Goal: Information Seeking & Learning: Learn about a topic

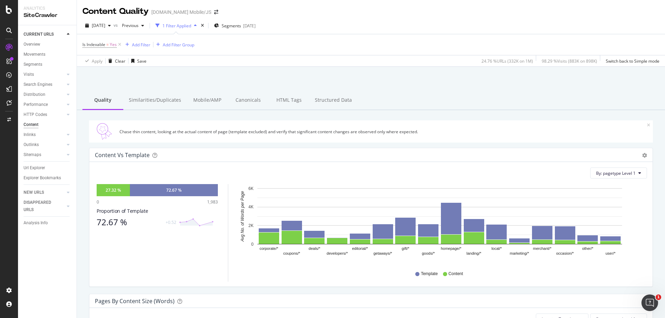
scroll to position [243, 0]
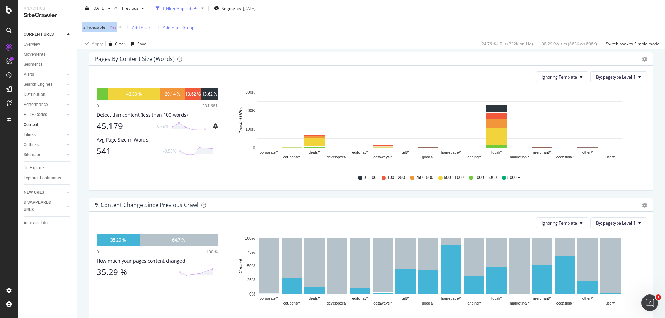
drag, startPoint x: 81, startPoint y: 27, endPoint x: 116, endPoint y: 29, distance: 34.7
click at [116, 29] on div "Is Indexable = Yes Add Filter Add Filter Group Apply Clear Save 24.76 % URLs ( …" at bounding box center [371, 33] width 588 height 33
copy span "Is Indexable = Yes"
click at [642, 58] on icon "gear" at bounding box center [644, 59] width 5 height 5
click at [612, 88] on span "Chart (by Percentage)" at bounding box center [620, 85] width 63 height 9
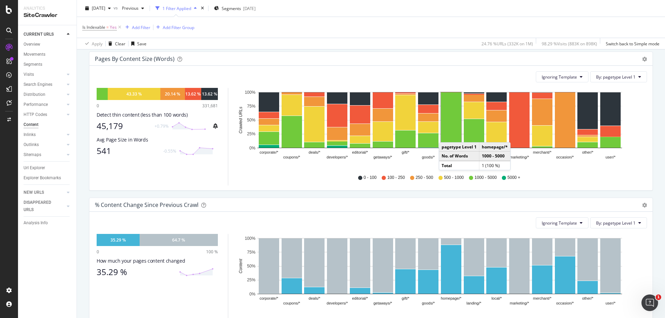
click at [547, 184] on div "[PHONE_NUMBER] - 250 250 - 500 500 - 1000 1000 - 5000 5000 +" at bounding box center [442, 178] width 404 height 16
click at [262, 172] on div "[PHONE_NUMBER] - 250 250 - 500 500 - 1000 1000 - 5000 5000 +" at bounding box center [442, 178] width 404 height 16
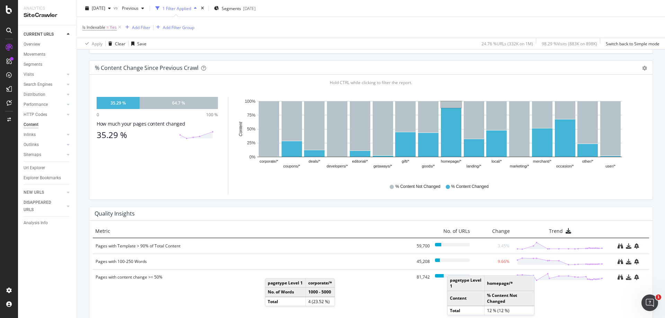
scroll to position [418, 0]
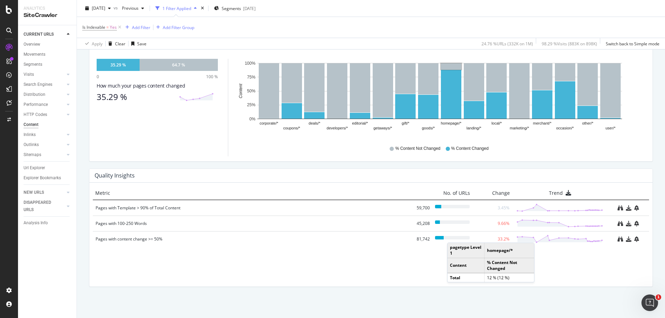
drag, startPoint x: 158, startPoint y: 210, endPoint x: 141, endPoint y: 207, distance: 16.5
click at [141, 207] on div "Pages with Template > 90% of Total Content" at bounding box center [252, 208] width 312 height 7
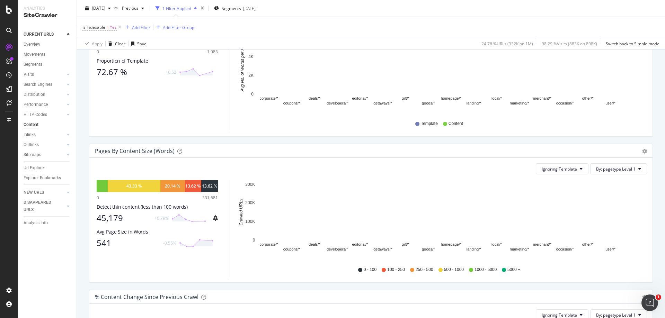
scroll to position [173, 0]
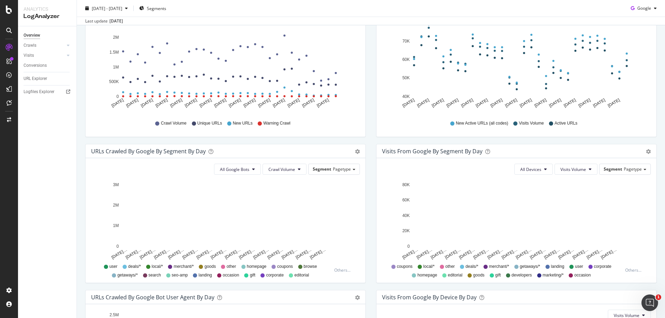
scroll to position [139, 0]
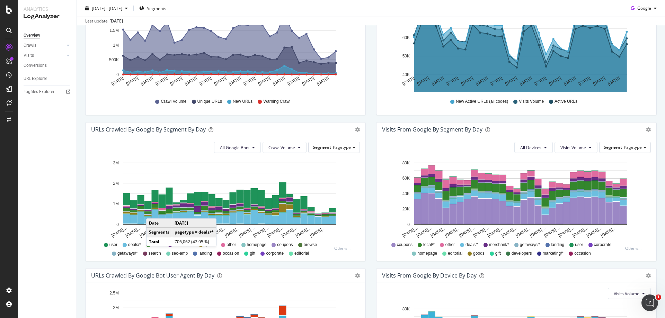
click at [147, 246] on td "Total" at bounding box center [160, 241] width 26 height 9
click at [154, 245] on span "local/*" at bounding box center [157, 245] width 11 height 6
click at [290, 149] on span "Crawl Volume" at bounding box center [282, 148] width 27 height 6
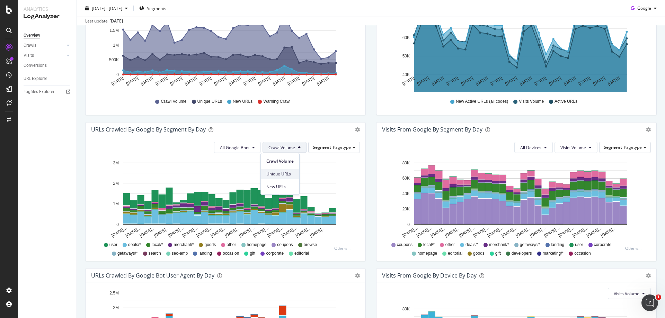
click at [284, 175] on span "Unique URLs" at bounding box center [279, 174] width 27 height 6
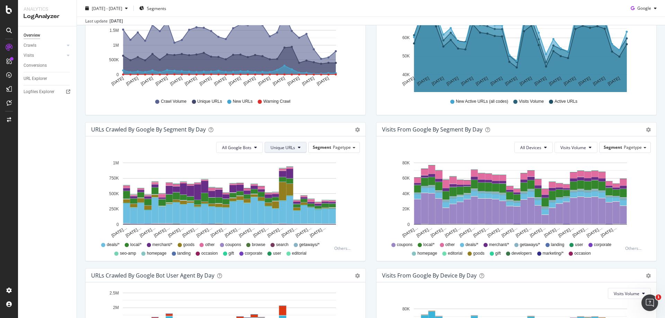
click at [276, 149] on span "Unique URLs" at bounding box center [283, 148] width 25 height 6
click at [282, 186] on span "New URLs" at bounding box center [281, 187] width 27 height 6
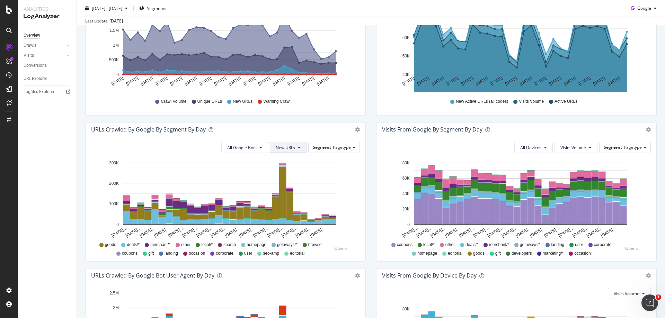
click at [287, 144] on button "New URLs" at bounding box center [288, 147] width 37 height 11
click at [287, 161] on span "Crawl Volume" at bounding box center [287, 161] width 27 height 6
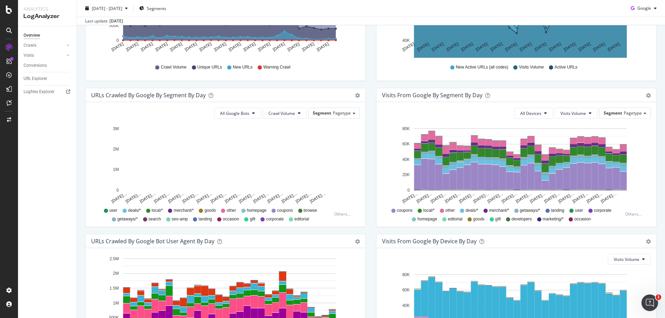
scroll to position [173, 0]
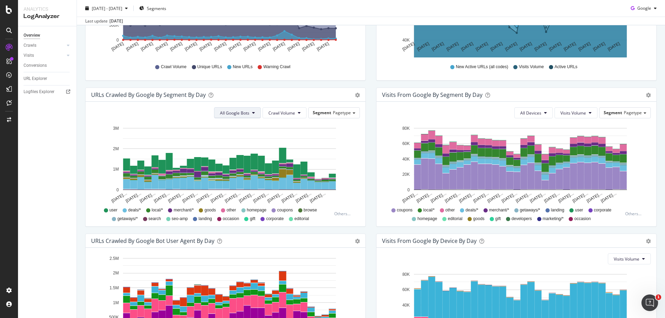
click at [237, 114] on span "All Google Bots" at bounding box center [234, 113] width 29 height 6
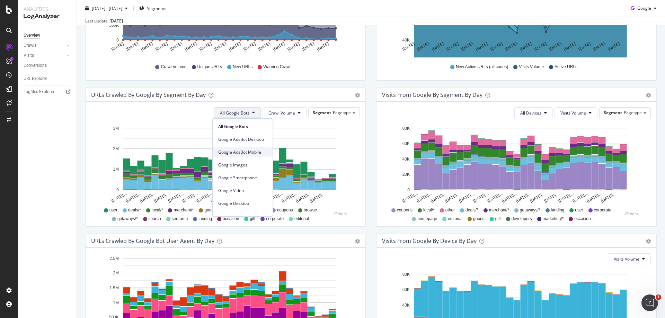
click at [237, 154] on span "Google AdsBot Mobile" at bounding box center [242, 152] width 49 height 6
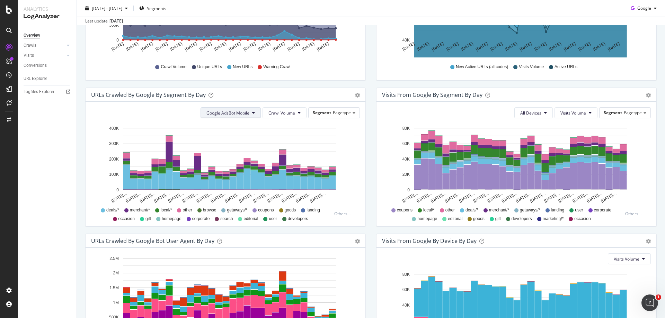
click at [246, 116] on button "Google AdsBot Mobile" at bounding box center [231, 112] width 60 height 11
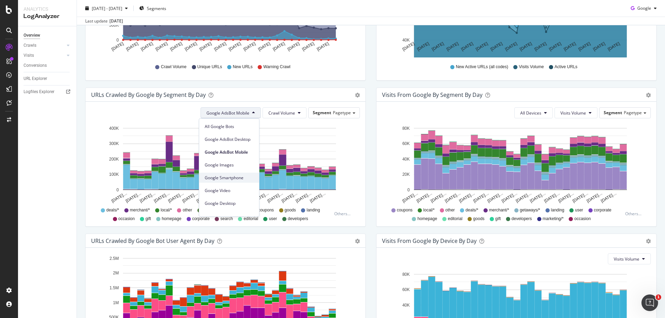
click at [232, 177] on span "Google Smartphone" at bounding box center [229, 178] width 49 height 6
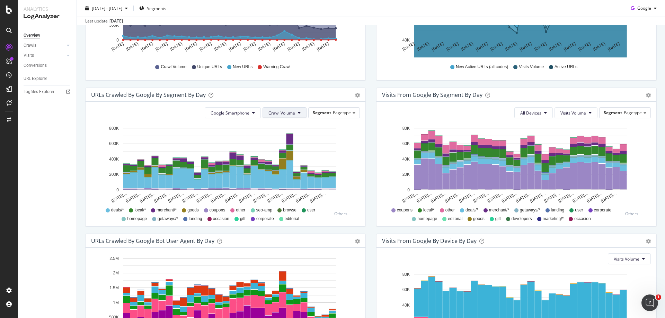
click at [299, 111] on button "Crawl Volume" at bounding box center [285, 112] width 44 height 11
click at [239, 112] on span "Google Smartphone" at bounding box center [230, 113] width 39 height 6
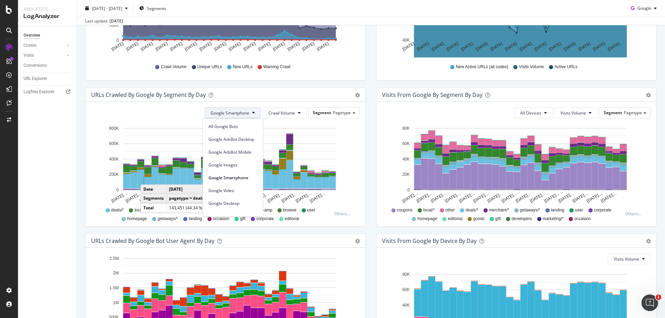
click at [96, 209] on div "deals/* local/* merchant/* goods coupons other seo-amp browse user homepage get…" at bounding box center [213, 214] width 237 height 16
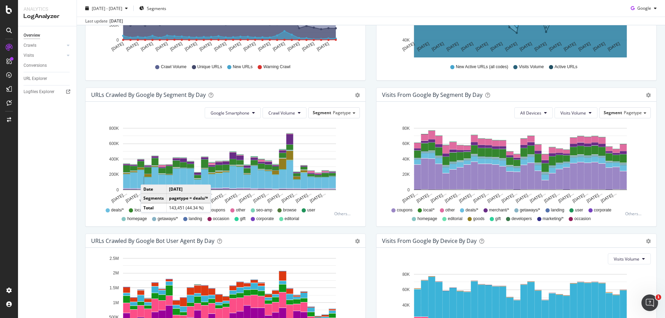
click at [324, 223] on div "Google Smartphone Crawl Volume Segment Pagetype Hold CTRL while clicking to fil…" at bounding box center [226, 164] width 280 height 125
click at [295, 112] on button "Crawl Volume" at bounding box center [285, 112] width 44 height 11
click at [246, 112] on span "Google Smartphone" at bounding box center [230, 113] width 39 height 6
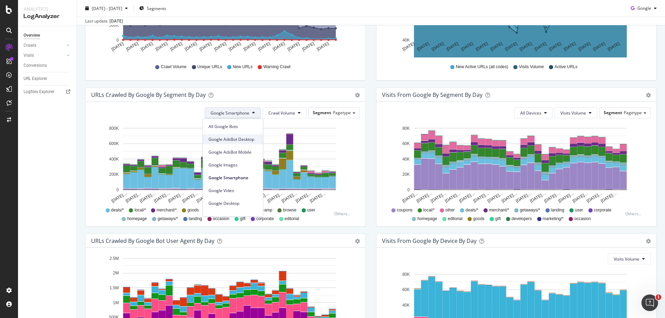
click at [244, 138] on span "Google AdsBot Desktop" at bounding box center [233, 140] width 49 height 6
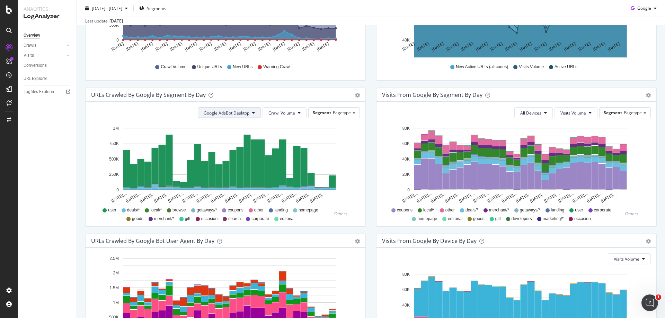
click at [226, 116] on button "Google AdsBot Desktop" at bounding box center [229, 112] width 63 height 11
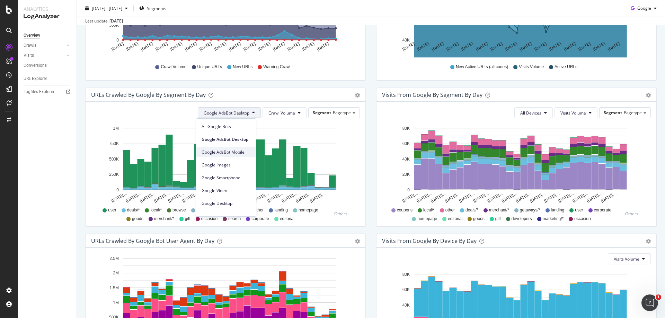
click at [223, 150] on span "Google AdsBot Mobile" at bounding box center [226, 152] width 49 height 6
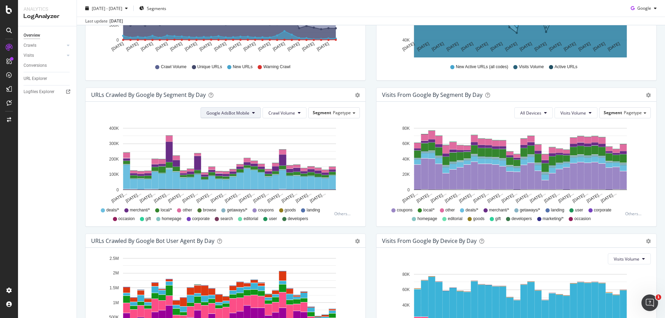
click at [228, 116] on button "Google AdsBot Mobile" at bounding box center [231, 112] width 60 height 11
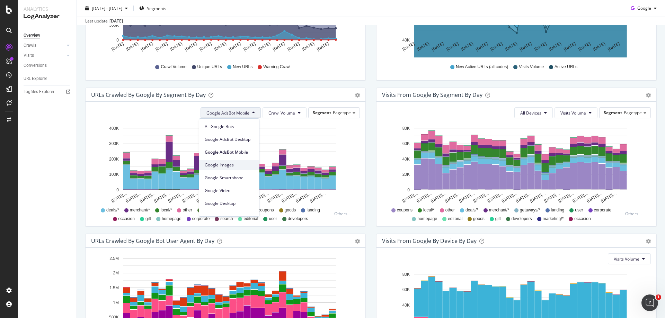
click at [228, 161] on div "Google Images" at bounding box center [229, 165] width 60 height 10
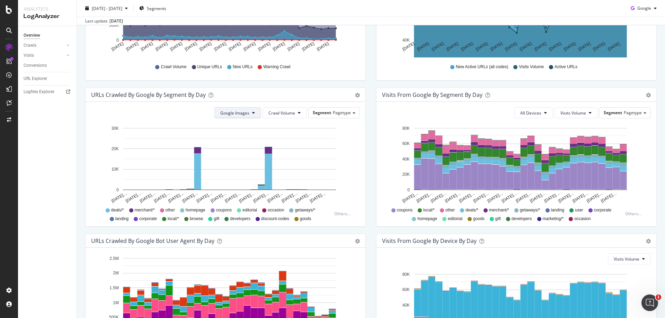
click at [233, 111] on span "Google Images" at bounding box center [234, 113] width 29 height 6
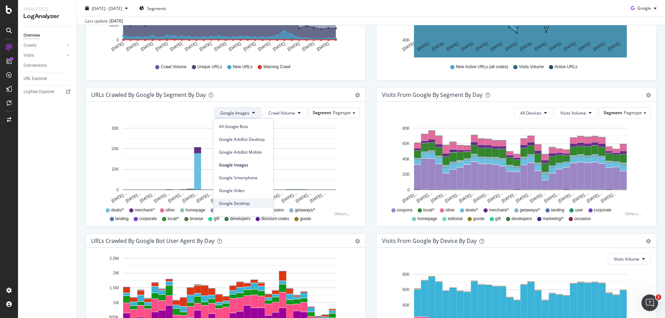
click at [237, 201] on span "Google Desktop" at bounding box center [243, 204] width 49 height 6
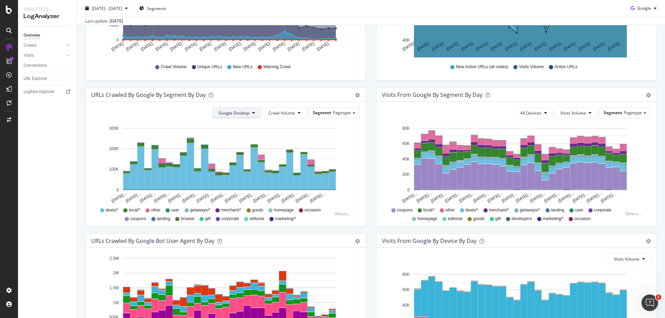
click at [231, 112] on span "Google Desktop" at bounding box center [234, 113] width 31 height 6
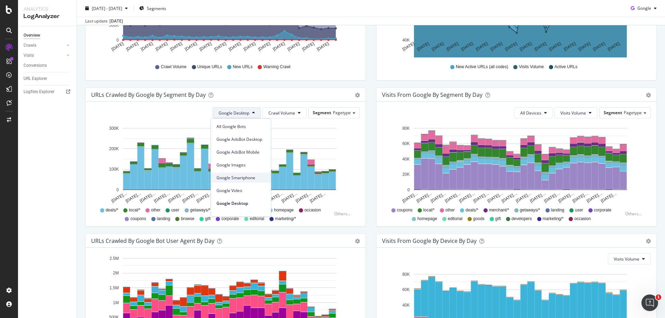
click at [234, 177] on span "Google Smartphone" at bounding box center [241, 178] width 49 height 6
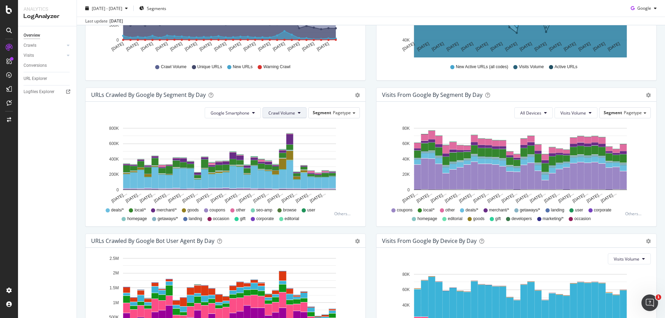
click at [288, 109] on button "Crawl Volume" at bounding box center [285, 112] width 44 height 11
click at [290, 137] on span "Unique URLs" at bounding box center [279, 140] width 27 height 6
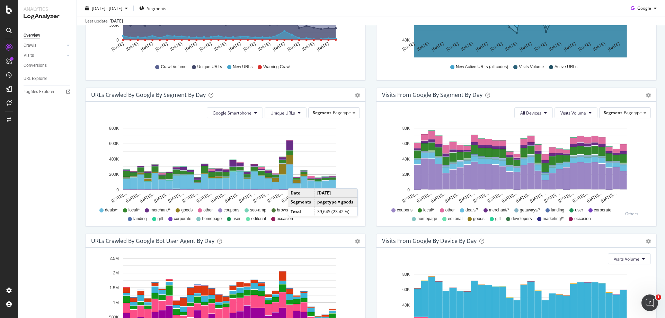
click at [372, 230] on div "Visits from Google By Segment By Day Timeline (by Value) Table All Devices Visi…" at bounding box center [516, 161] width 291 height 146
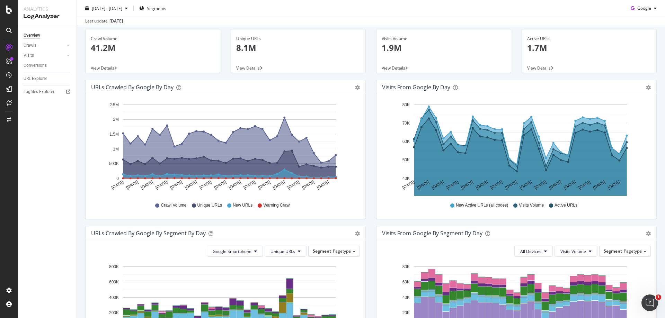
scroll to position [0, 0]
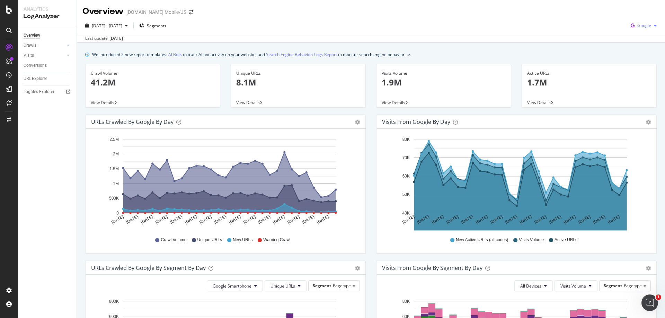
click at [645, 25] on span "Google" at bounding box center [645, 26] width 14 height 6
click at [641, 66] on span "OpenAI" at bounding box center [644, 65] width 26 height 6
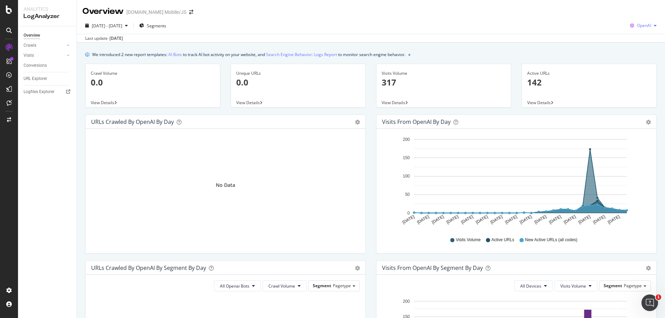
click at [641, 27] on span "OpenAI" at bounding box center [644, 26] width 14 height 6
click at [630, 77] on div "Other AI Bots" at bounding box center [638, 78] width 48 height 10
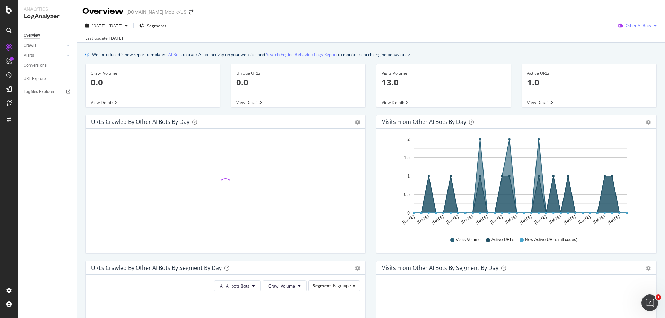
click at [636, 26] on span "Other AI Bots" at bounding box center [639, 26] width 26 height 6
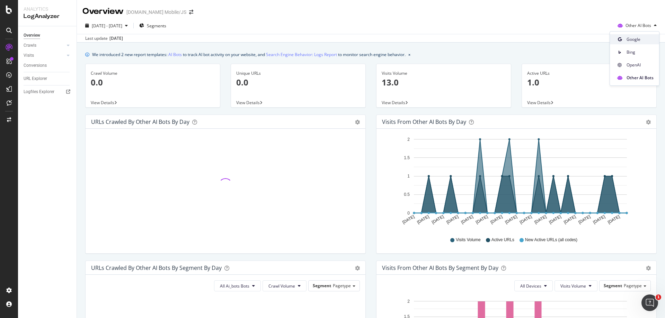
click at [636, 39] on span "Google" at bounding box center [640, 39] width 27 height 6
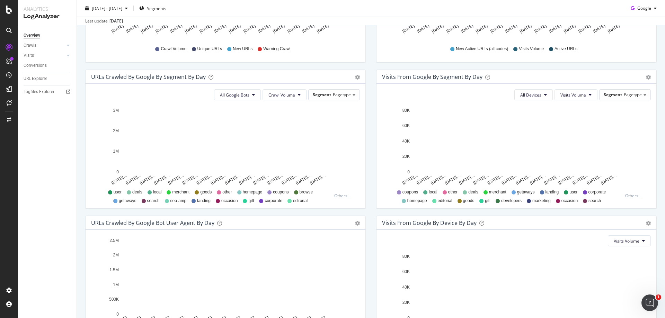
scroll to position [208, 0]
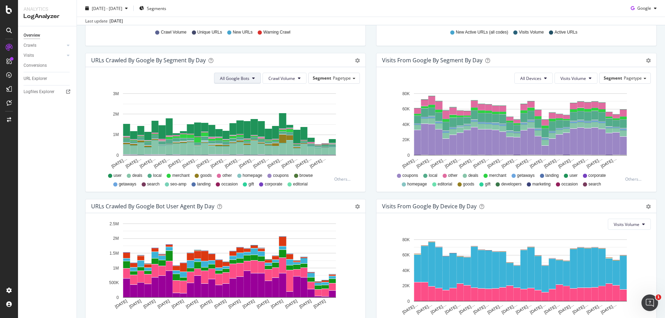
click at [243, 77] on span "All Google Bots" at bounding box center [234, 79] width 29 height 6
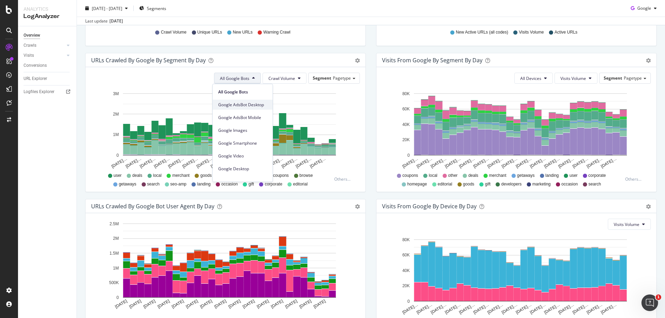
click at [239, 105] on span "Google AdsBot Desktop" at bounding box center [242, 105] width 49 height 6
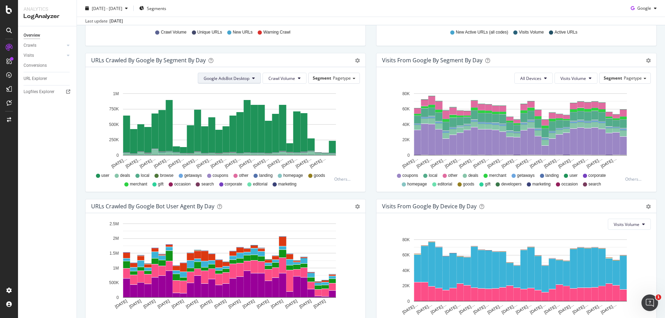
click at [239, 81] on span "Google AdsBot Desktop" at bounding box center [227, 79] width 46 height 6
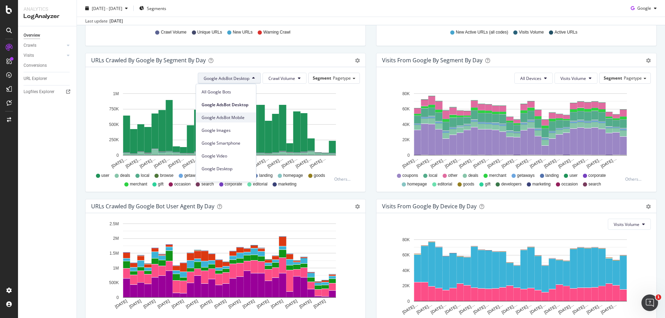
click at [235, 118] on span "Google AdsBot Mobile" at bounding box center [226, 118] width 49 height 6
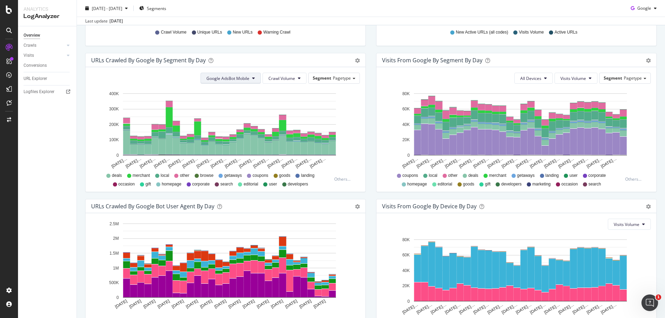
click at [234, 80] on span "Google AdsBot Mobile" at bounding box center [228, 79] width 43 height 6
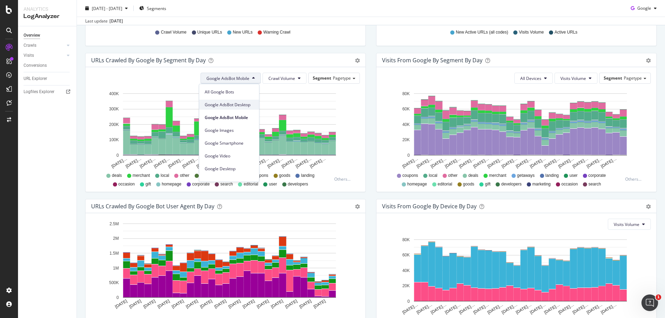
click at [234, 102] on span "Google AdsBot Desktop" at bounding box center [229, 105] width 49 height 6
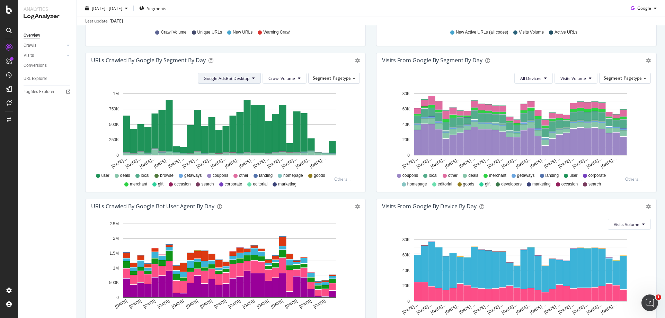
click at [248, 75] on button "Google AdsBot Desktop" at bounding box center [229, 78] width 63 height 11
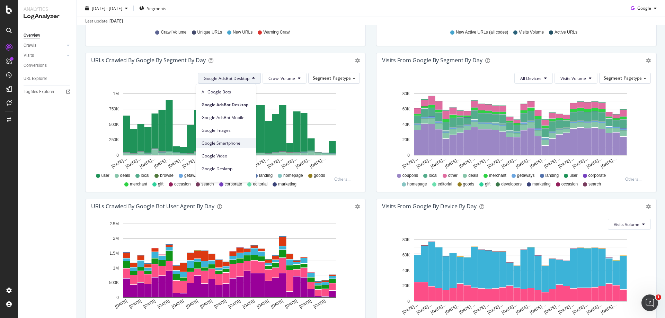
click at [242, 139] on div "Google Smartphone" at bounding box center [226, 143] width 60 height 10
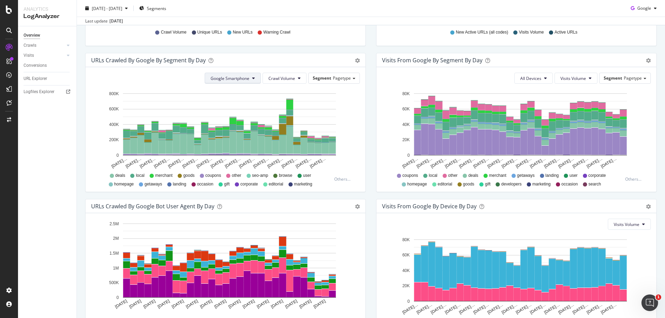
click at [244, 79] on span "Google Smartphone" at bounding box center [230, 79] width 39 height 6
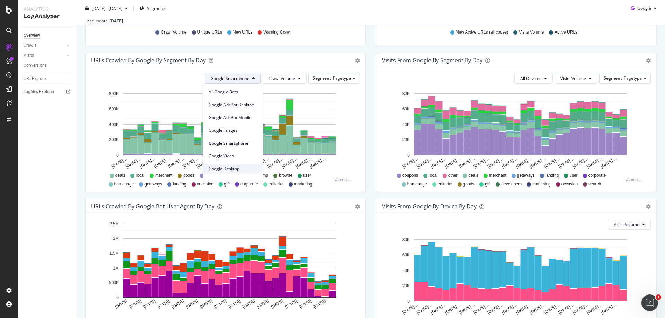
click at [219, 164] on div "Google Desktop" at bounding box center [233, 169] width 60 height 10
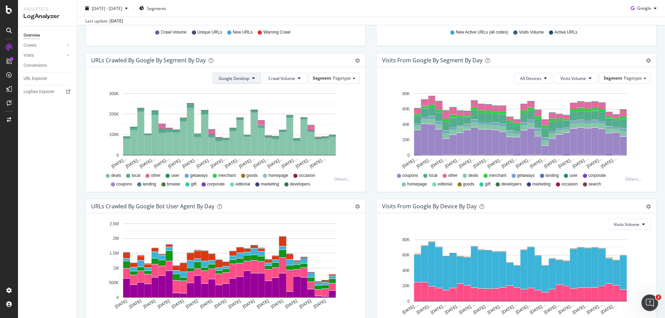
click at [253, 73] on button "Google Desktop" at bounding box center [237, 78] width 48 height 11
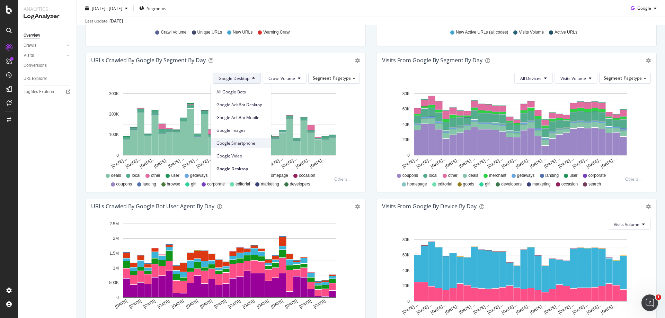
click at [250, 146] on span "Google Smartphone" at bounding box center [241, 143] width 49 height 6
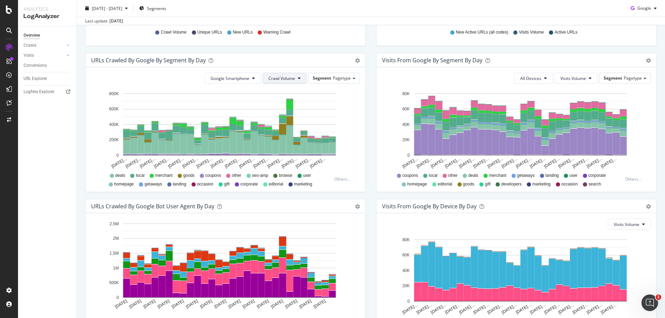
click at [276, 78] on span "Crawl Volume" at bounding box center [282, 79] width 27 height 6
click at [281, 104] on span "Unique URLs" at bounding box center [279, 105] width 27 height 6
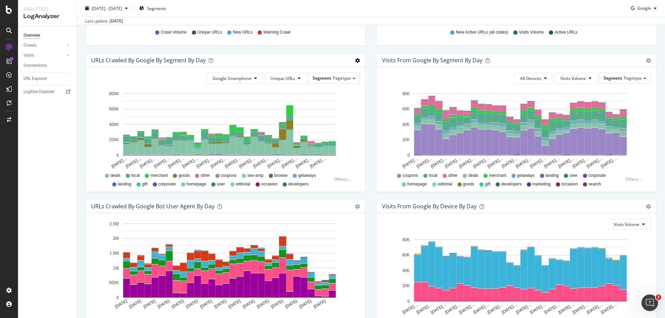
drag, startPoint x: 353, startPoint y: 63, endPoint x: 354, endPoint y: 59, distance: 3.5
click at [355, 59] on icon "gear" at bounding box center [357, 60] width 5 height 5
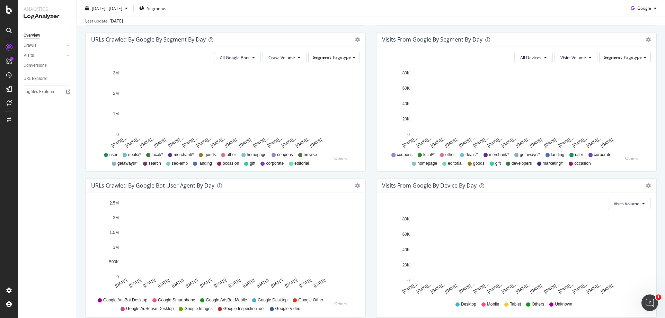
scroll to position [86, 0]
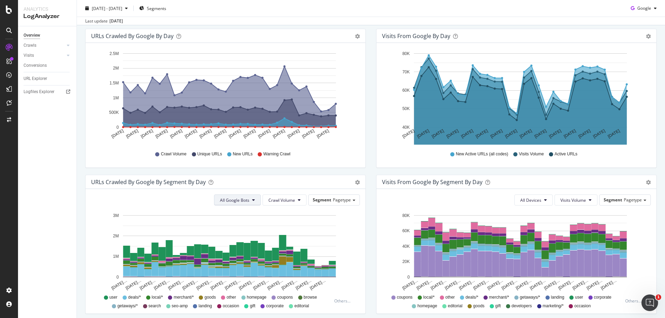
click at [245, 201] on span "All Google Bots" at bounding box center [234, 200] width 29 height 6
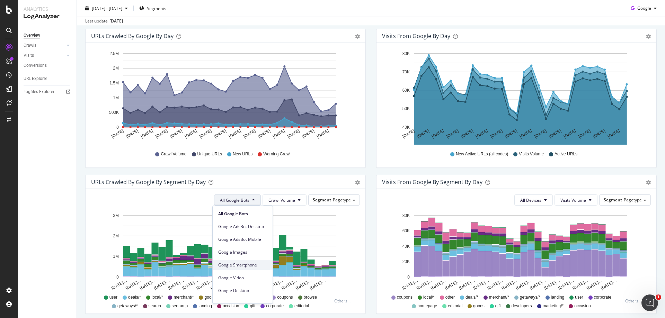
click at [244, 265] on span "Google Smartphone" at bounding box center [242, 265] width 49 height 6
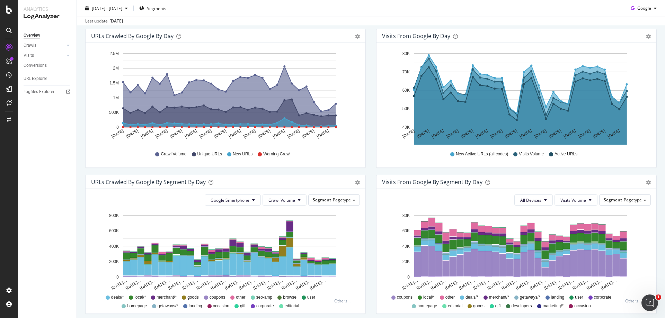
click at [356, 185] on div "URLs Crawled by Google By Segment By Day Timeline (by Value) Table" at bounding box center [226, 182] width 280 height 14
click at [356, 183] on icon "gear" at bounding box center [357, 182] width 5 height 5
click at [348, 209] on span "Table" at bounding box center [334, 210] width 61 height 10
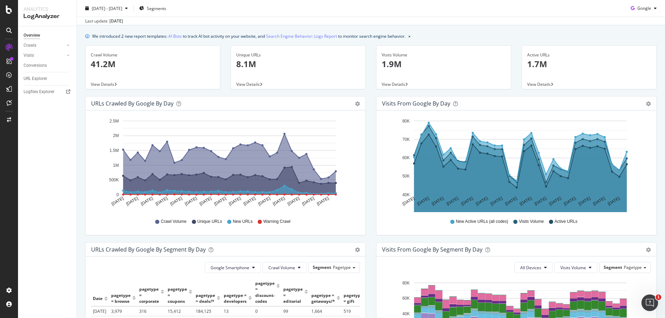
scroll to position [17, 0]
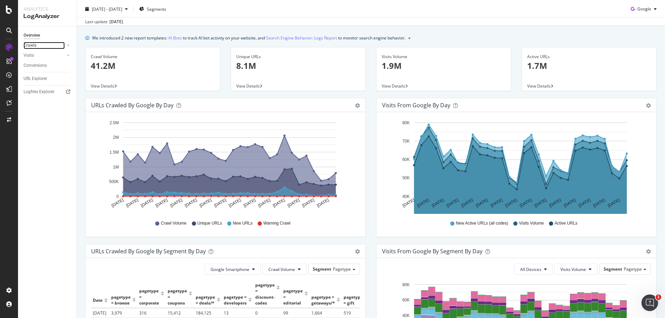
click at [38, 47] on link "Crawls" at bounding box center [44, 45] width 41 height 7
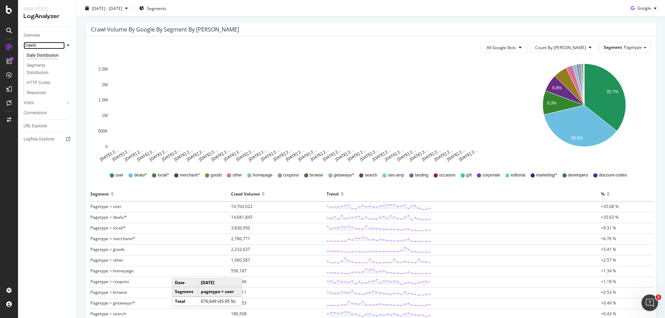
scroll to position [139, 0]
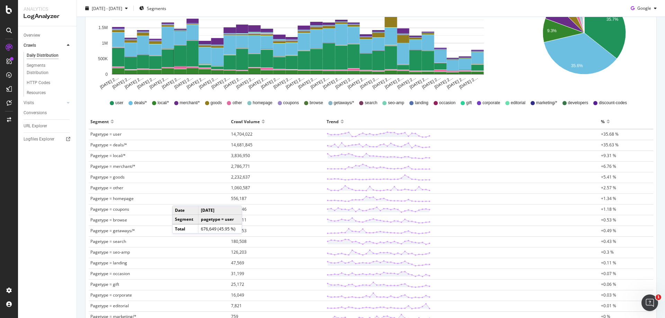
click at [119, 208] on span "Pagetype = coupons" at bounding box center [109, 210] width 39 height 6
click at [37, 123] on div "URL Explorer" at bounding box center [36, 126] width 24 height 7
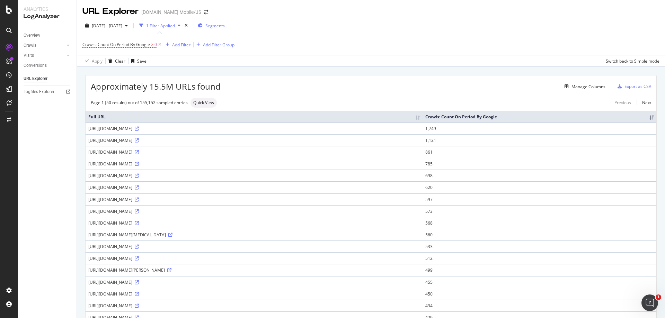
click at [222, 25] on div "Segments" at bounding box center [211, 26] width 27 height 6
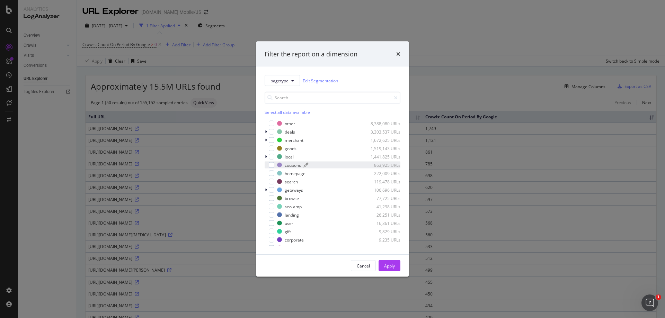
click at [295, 165] on div "coupons" at bounding box center [293, 165] width 16 height 6
click at [392, 268] on div "Apply" at bounding box center [389, 266] width 11 height 6
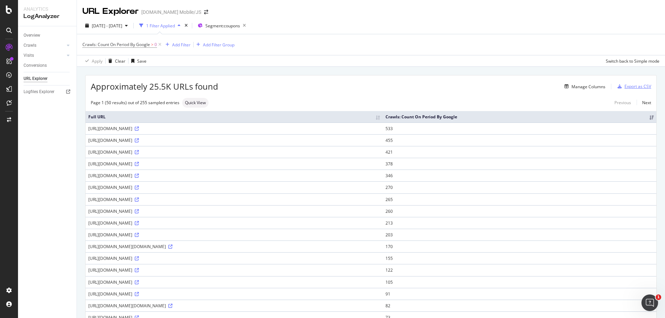
click at [622, 91] on div "Export as CSV" at bounding box center [633, 86] width 36 height 10
click at [625, 87] on div "Export as CSV" at bounding box center [638, 87] width 27 height 6
click at [576, 85] on div "Manage Columns" at bounding box center [589, 87] width 34 height 6
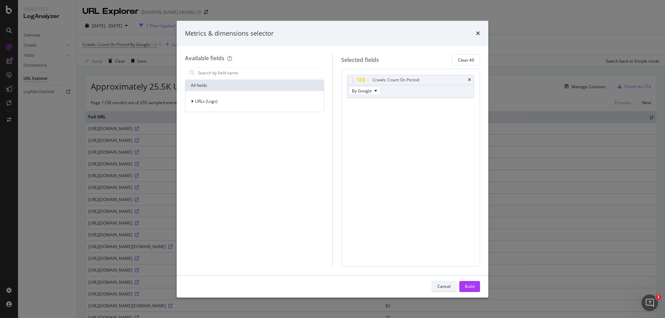
click at [446, 288] on div "Cancel" at bounding box center [444, 287] width 13 height 6
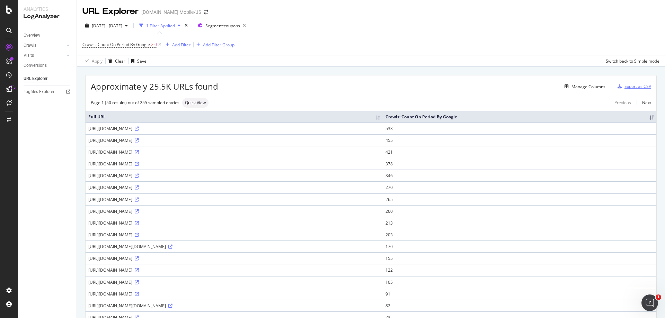
click at [625, 89] on div "Export as CSV" at bounding box center [638, 87] width 27 height 6
